Goal: Information Seeking & Learning: Learn about a topic

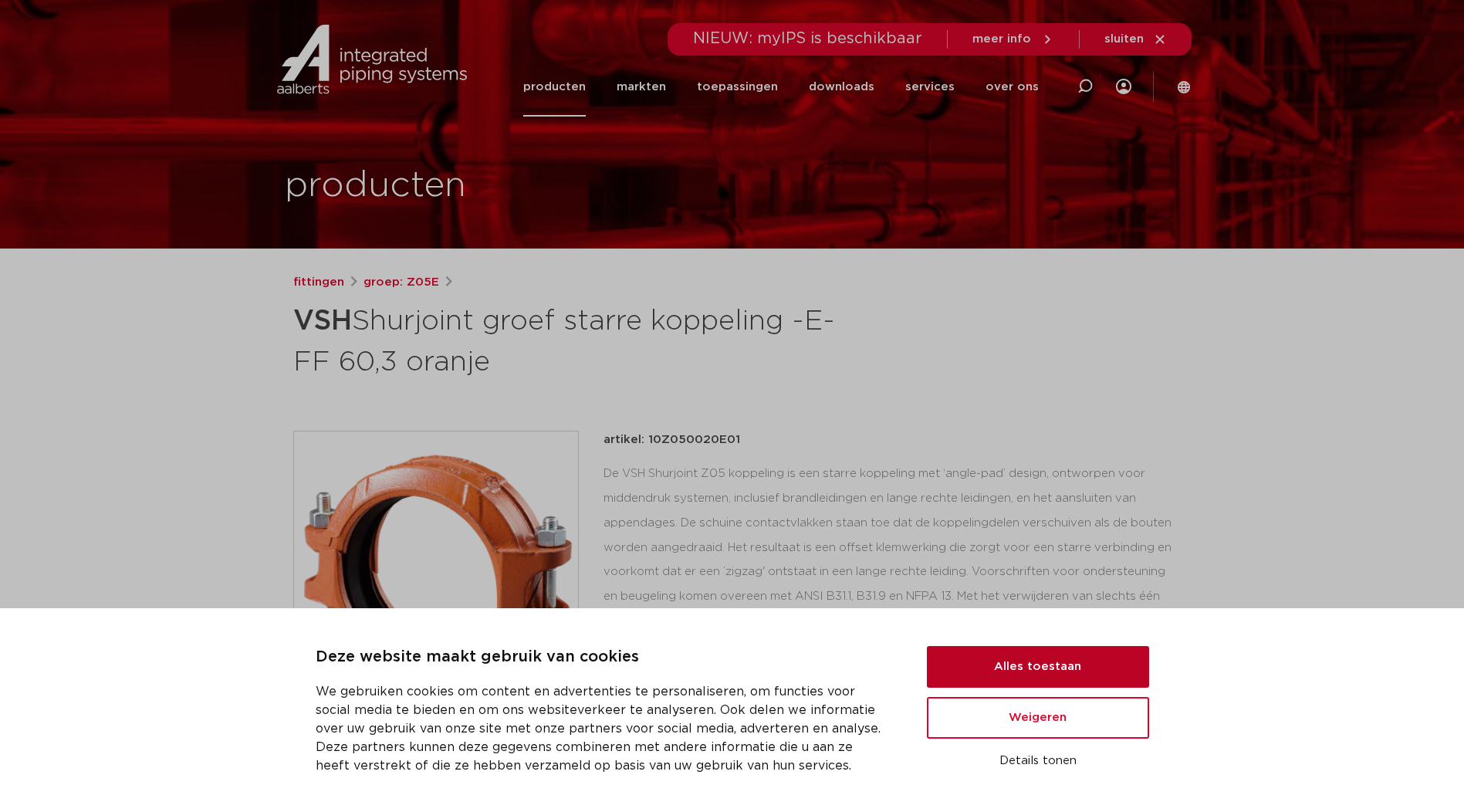
click at [998, 657] on button "Alles toestaan" at bounding box center [1038, 666] width 222 height 41
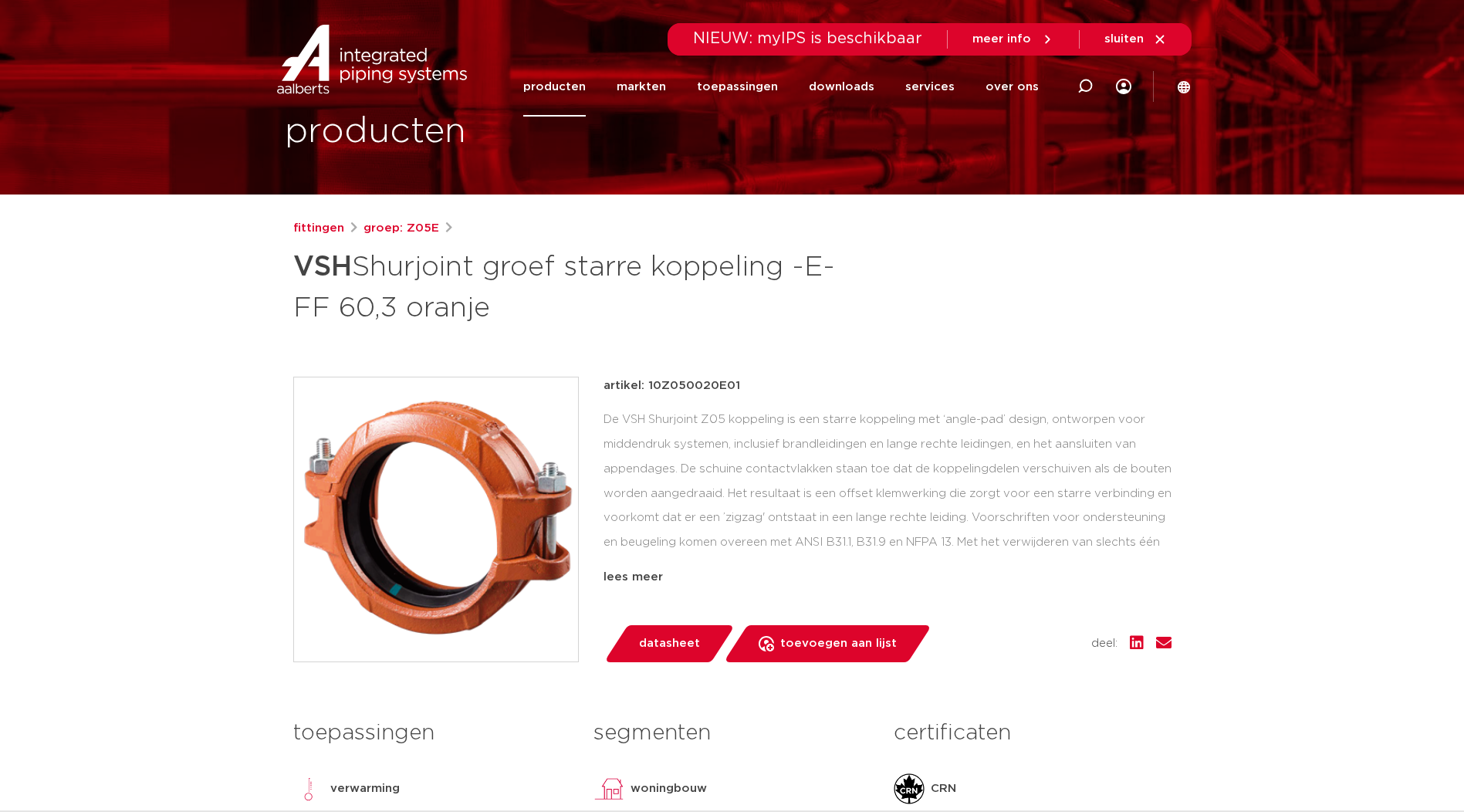
scroll to position [77, 0]
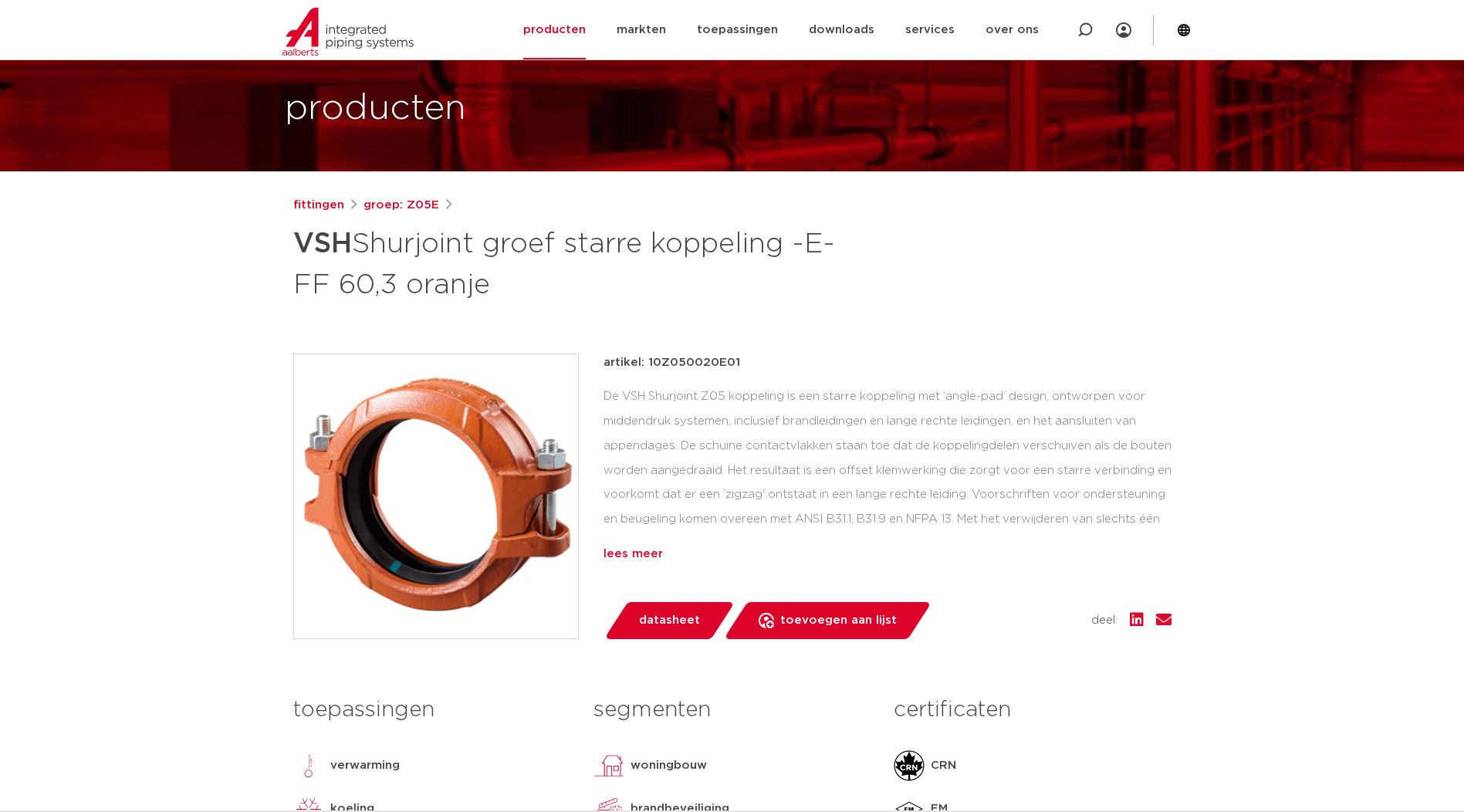
click at [637, 553] on div "lees meer" at bounding box center [888, 554] width 568 height 19
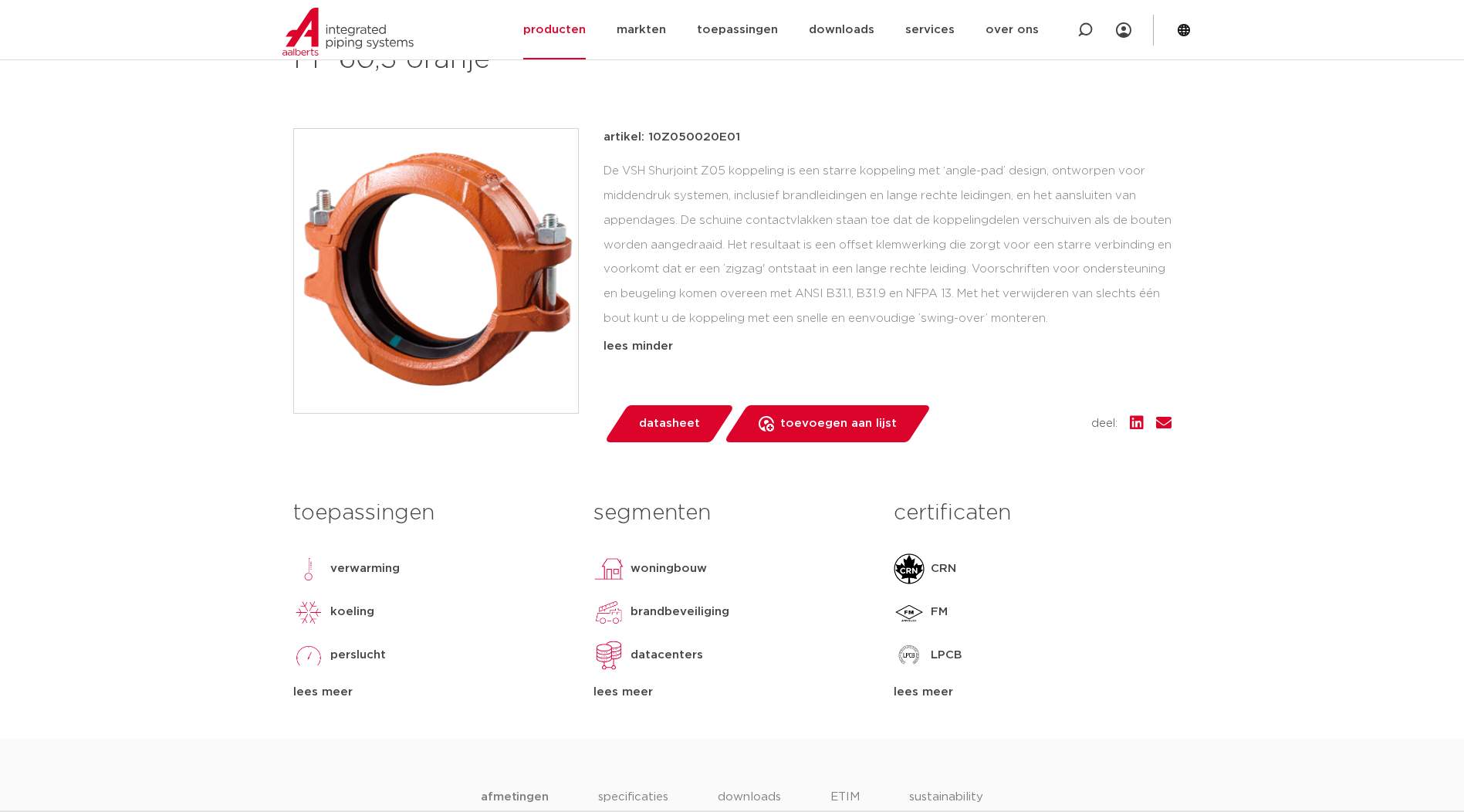
scroll to position [308, 0]
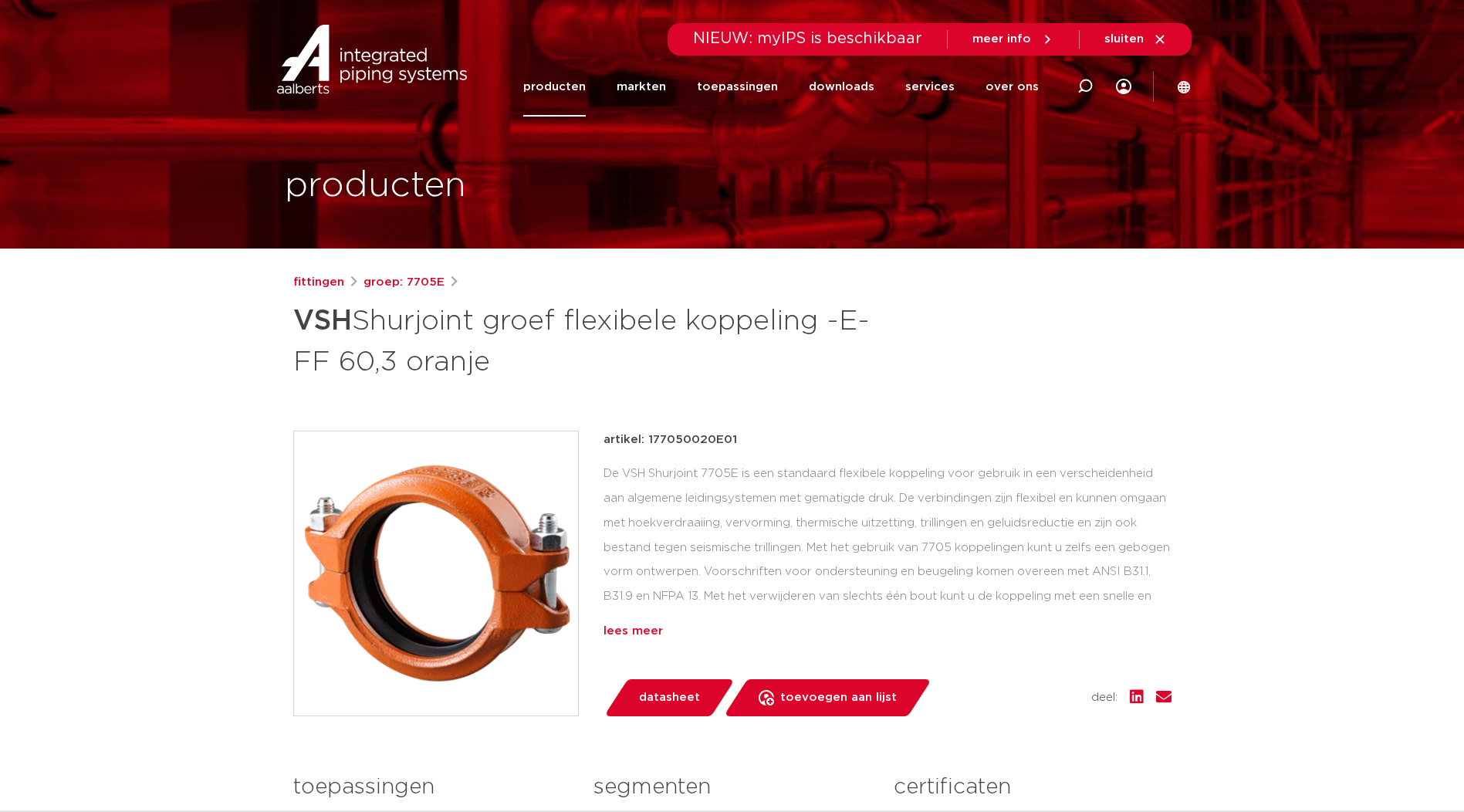
click at [649, 628] on div "lees meer" at bounding box center [888, 631] width 568 height 19
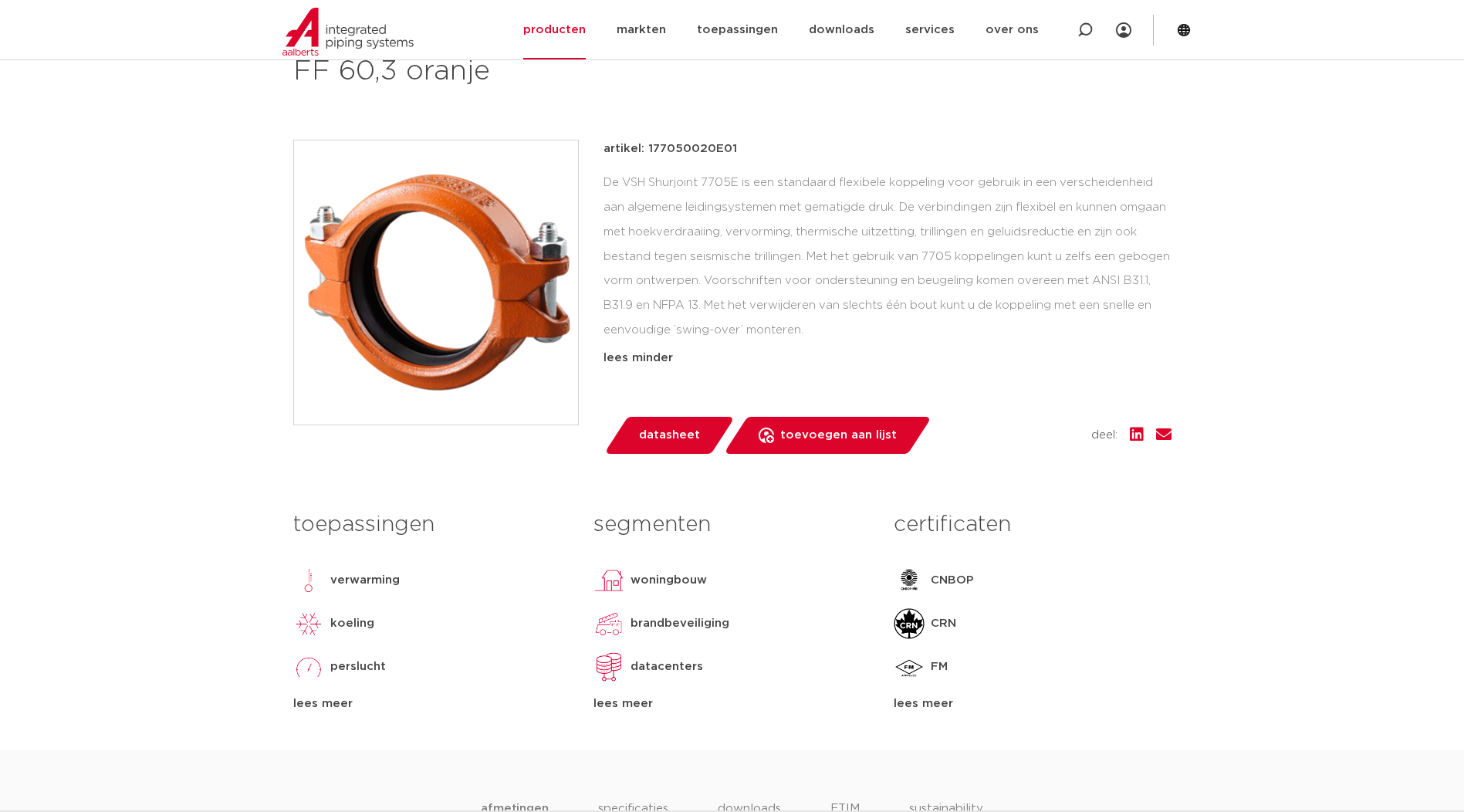
scroll to position [155, 0]
